Goal: Find contact information: Find contact information

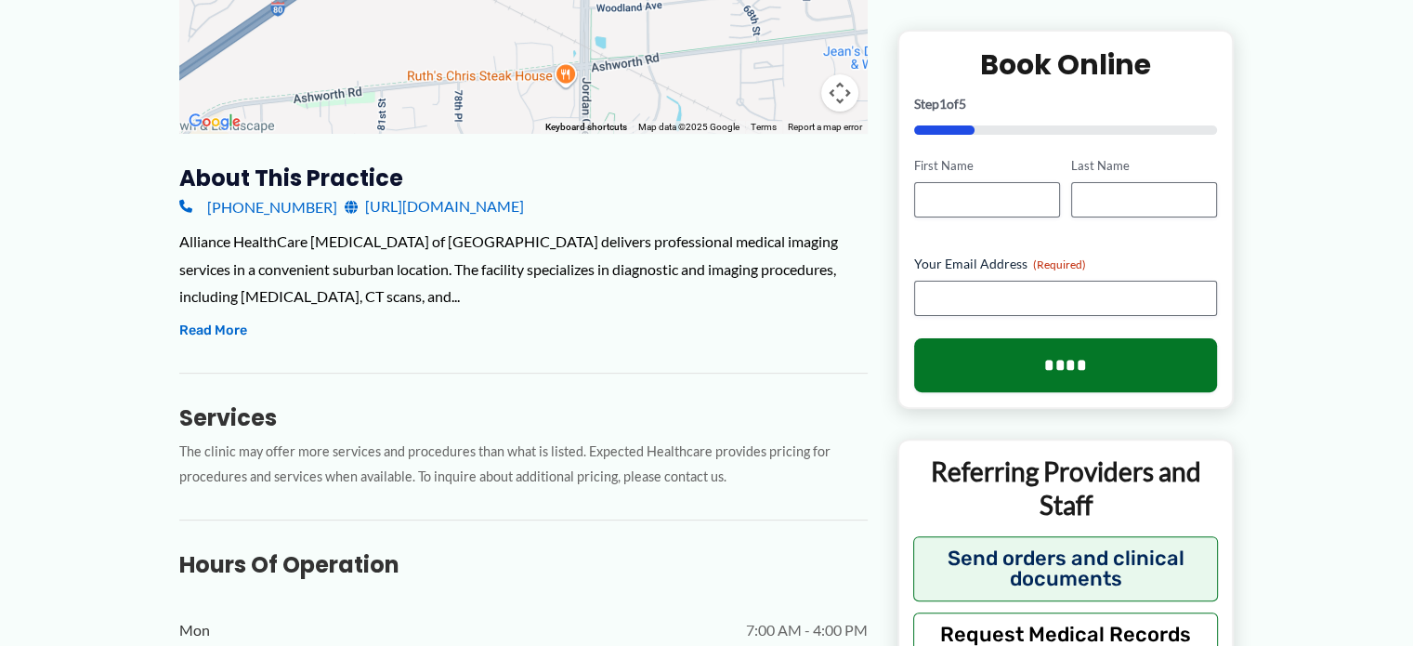
scroll to position [543, 0]
click at [524, 191] on link "[URL][DOMAIN_NAME]" at bounding box center [434, 205] width 179 height 28
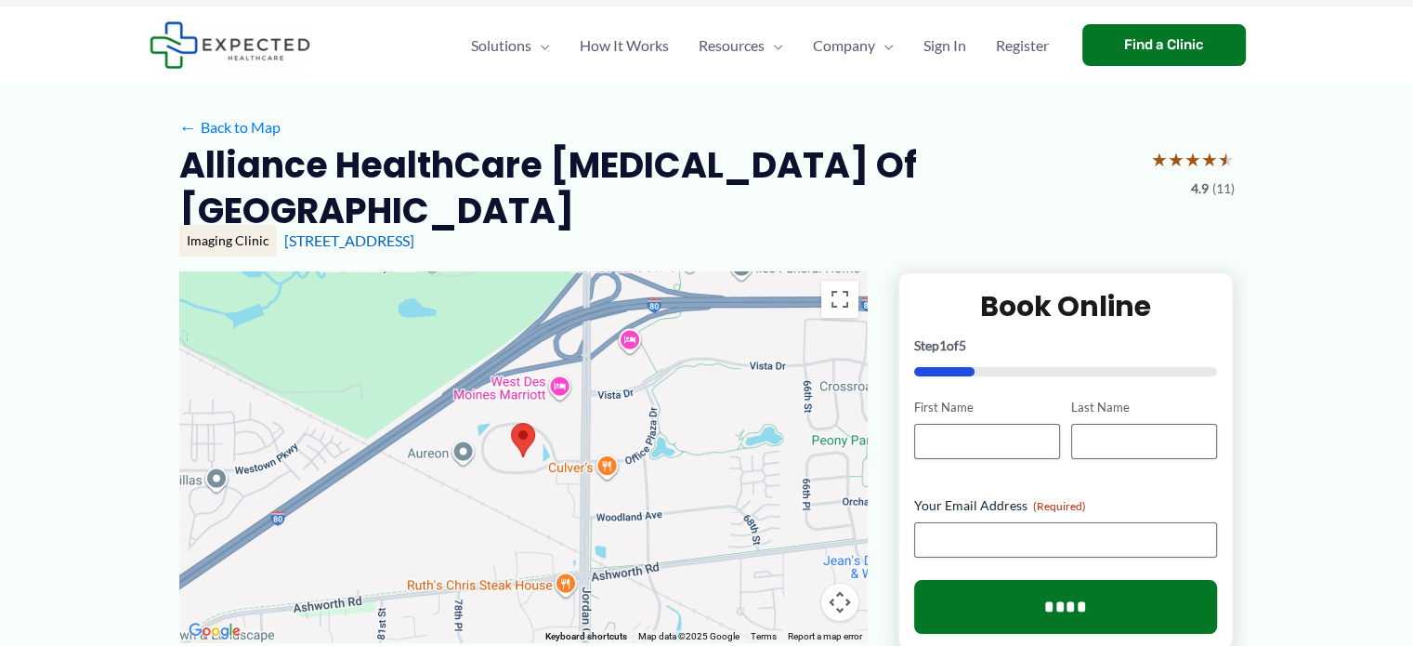
scroll to position [0, 0]
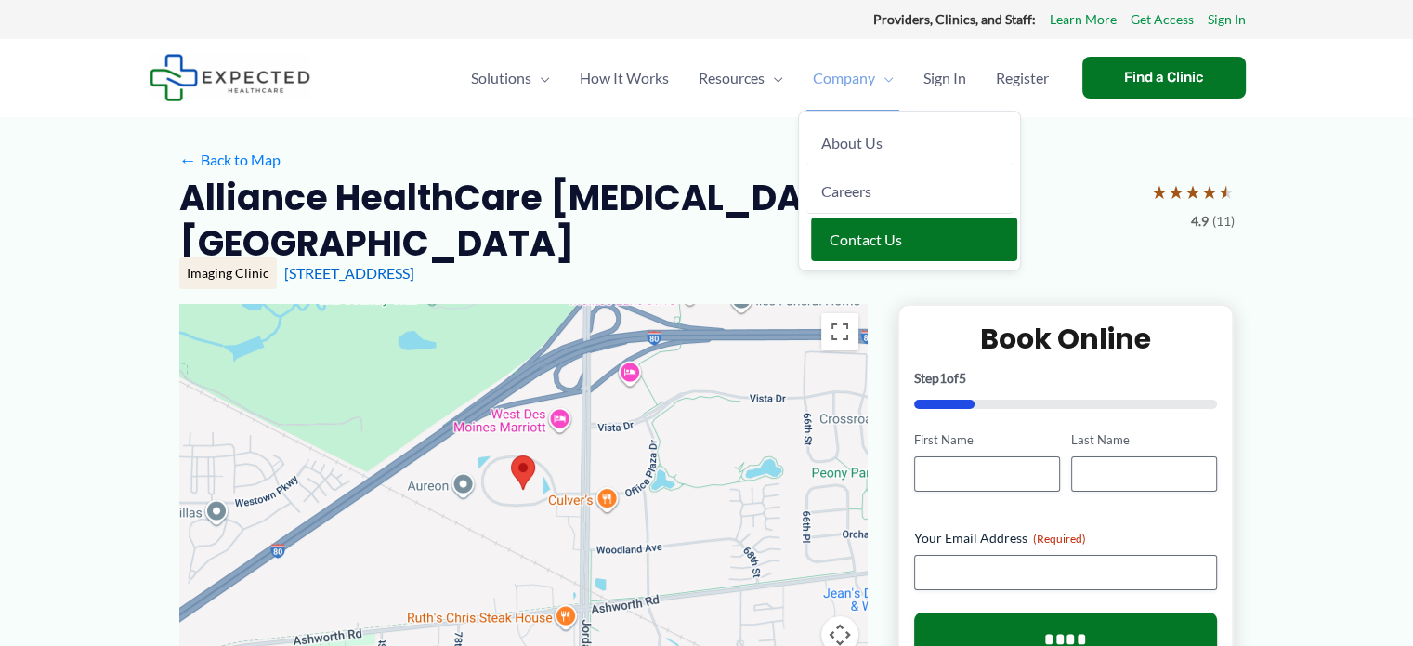
click at [858, 226] on link "Contact Us" at bounding box center [914, 239] width 206 height 44
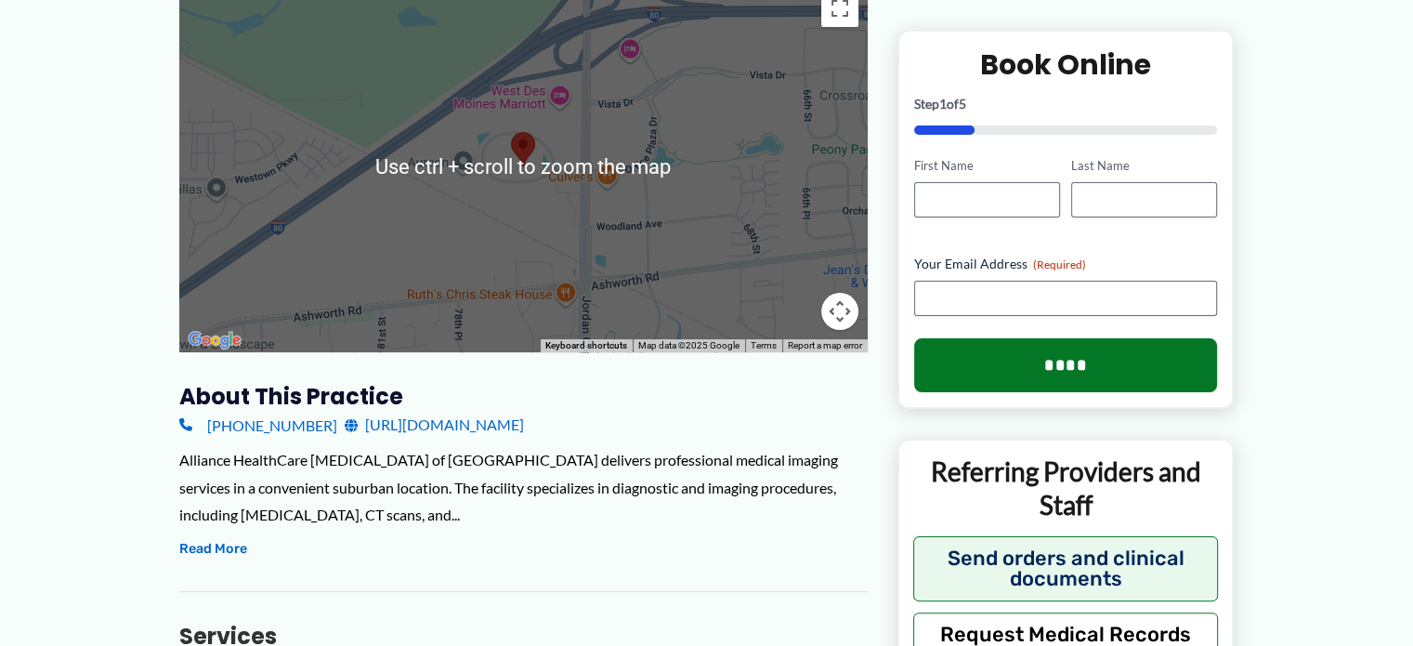
scroll to position [323, 0]
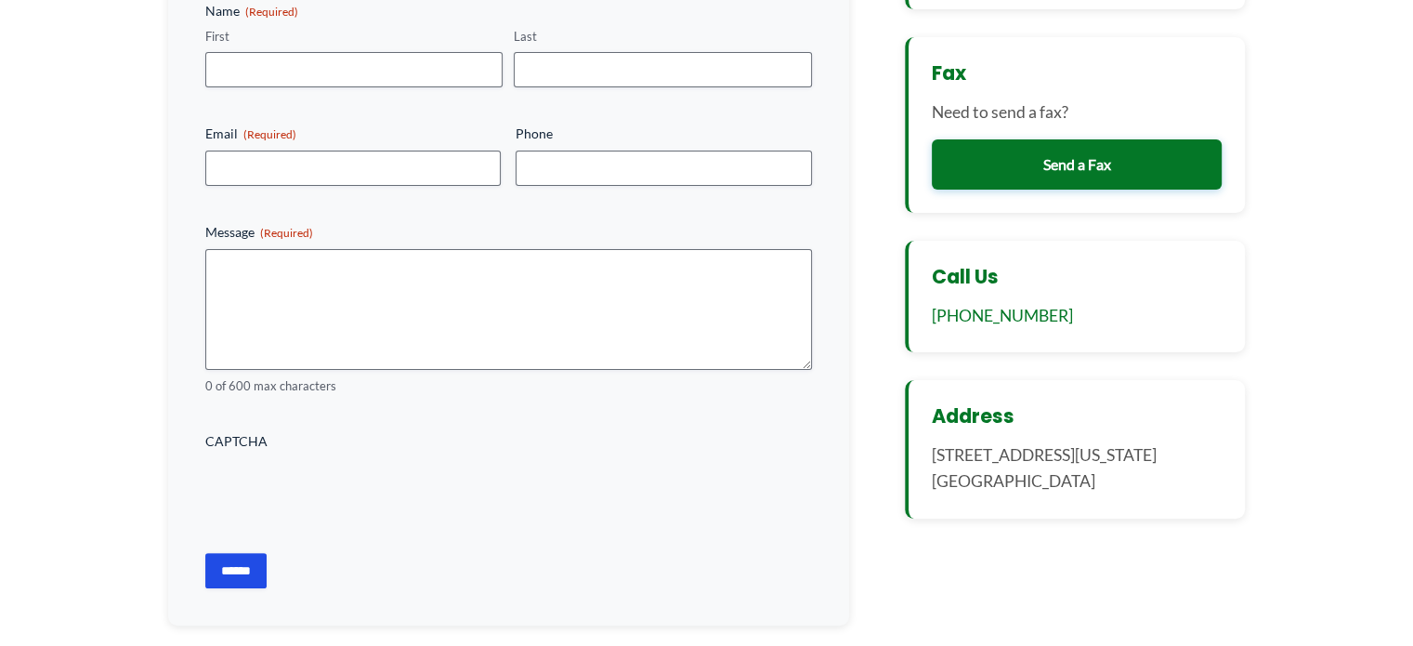
scroll to position [452, 0]
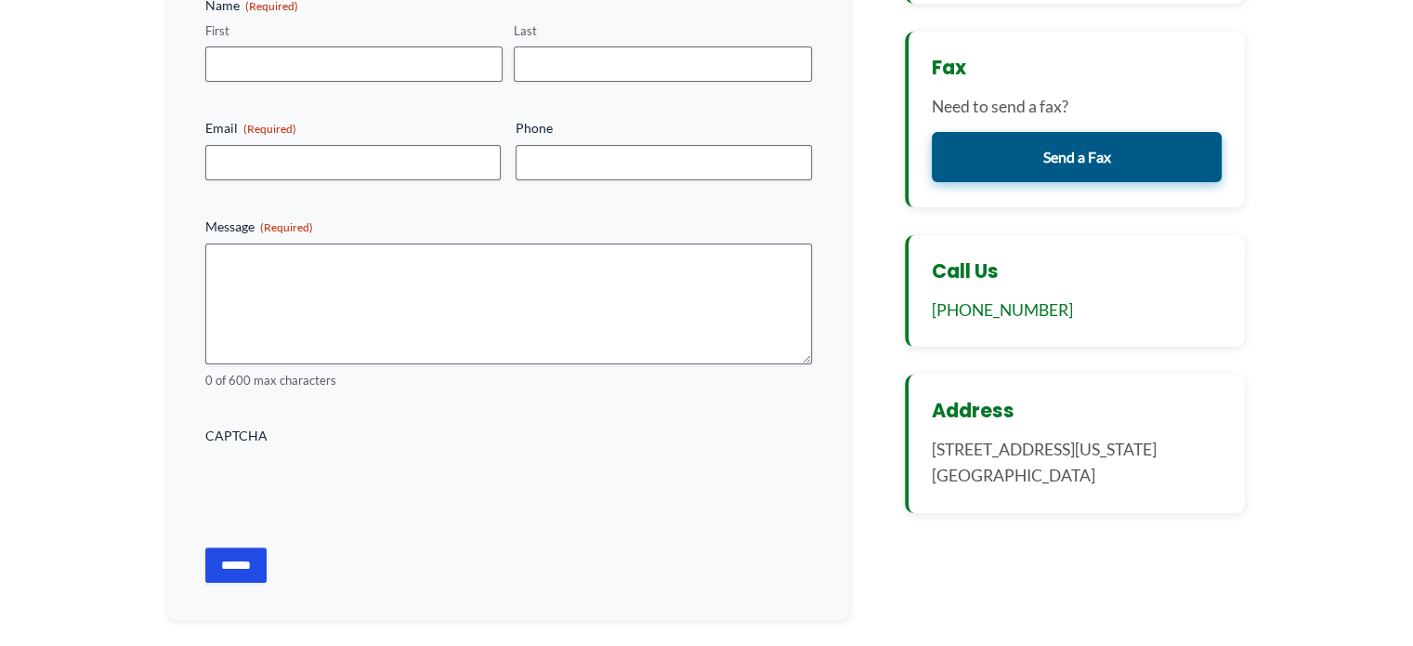
click at [1140, 167] on link "Send a Fax" at bounding box center [1077, 157] width 291 height 50
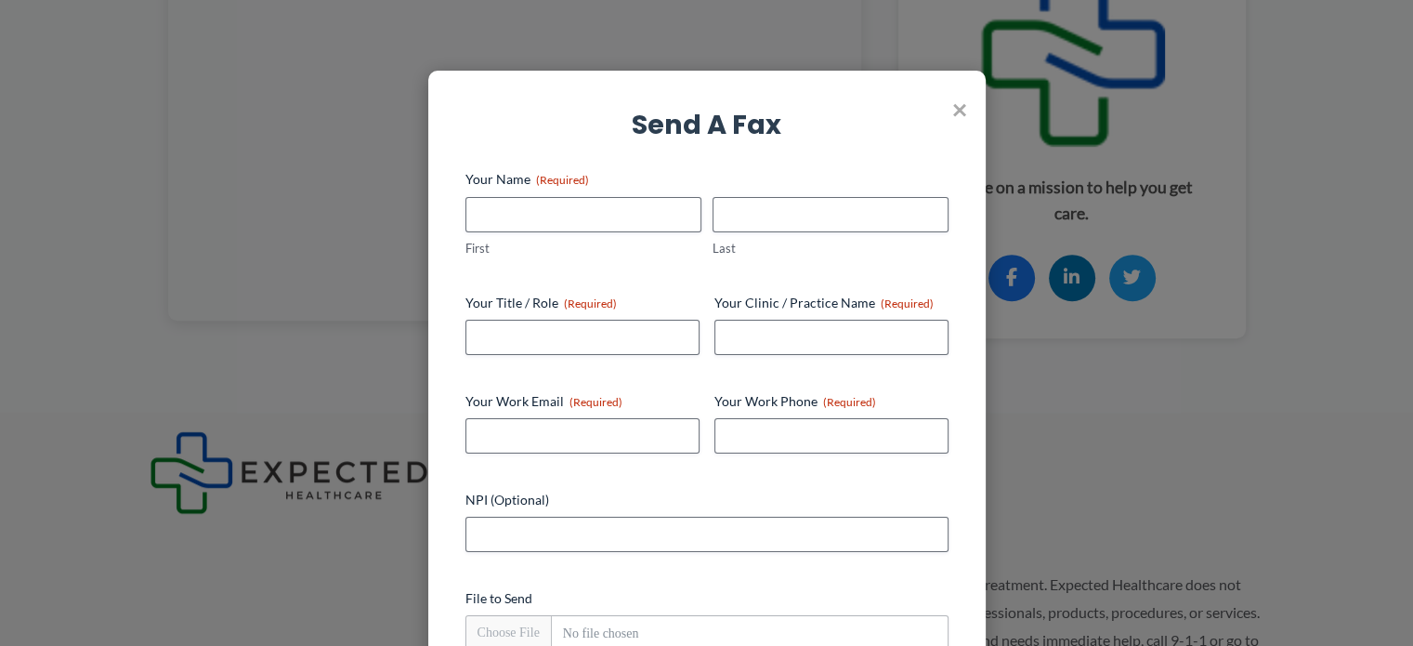
scroll to position [1417, 0]
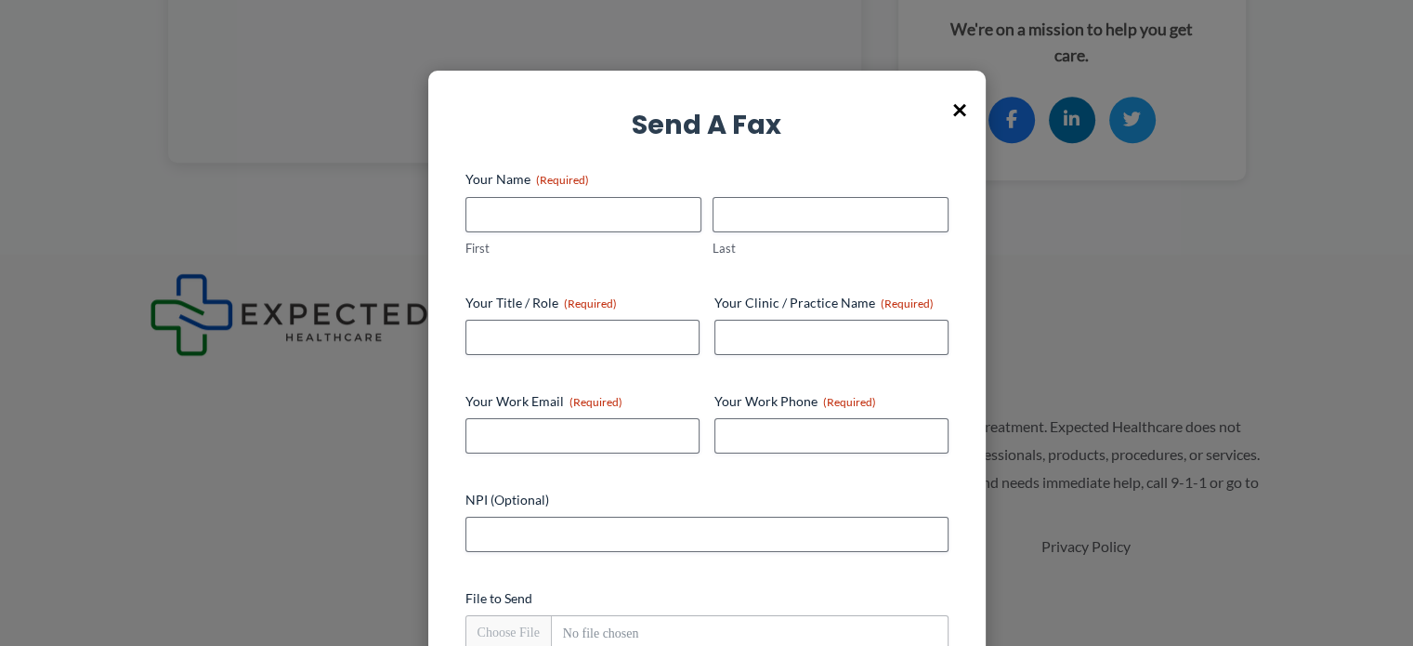
click at [961, 118] on span "×" at bounding box center [959, 109] width 15 height 48
